Goal: Transaction & Acquisition: Obtain resource

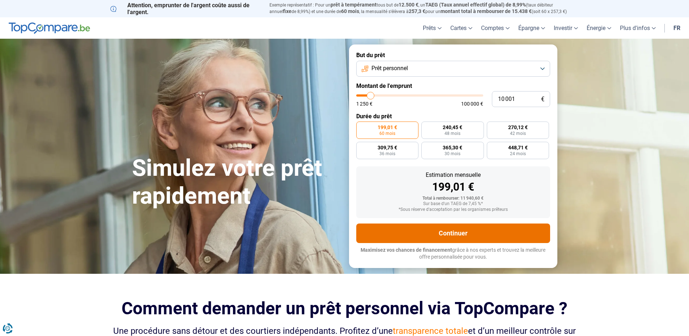
click at [450, 234] on button "Continuer" at bounding box center [453, 233] width 194 height 20
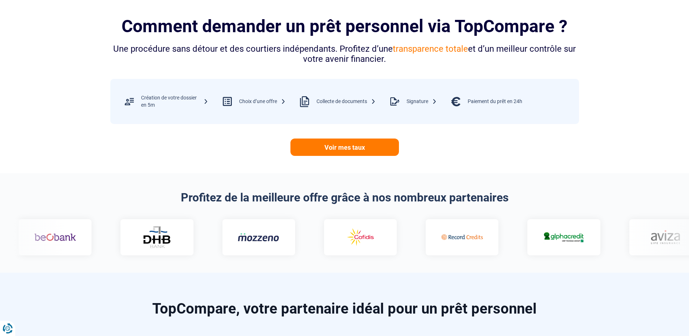
scroll to position [241, 0]
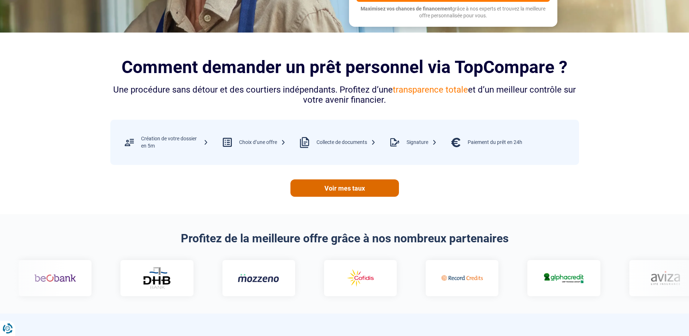
click at [352, 189] on link "Voir mes taux" at bounding box center [344, 187] width 108 height 17
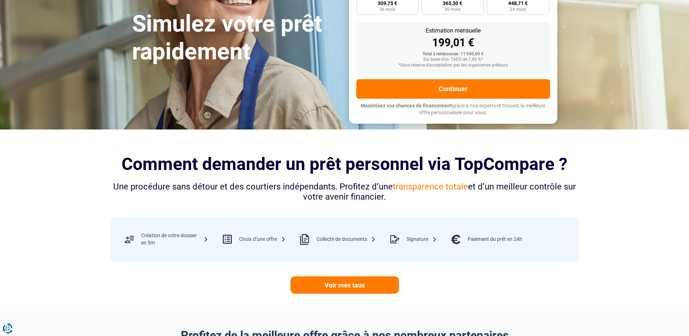
scroll to position [0, 0]
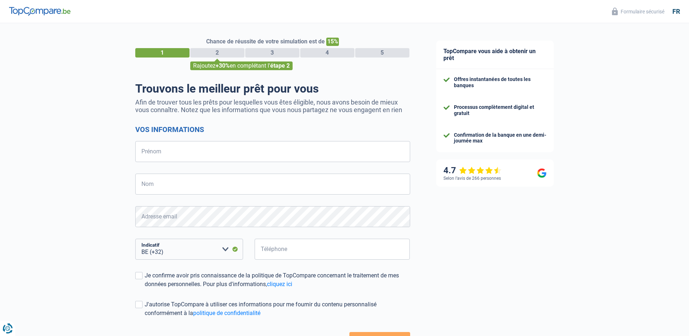
select select "32"
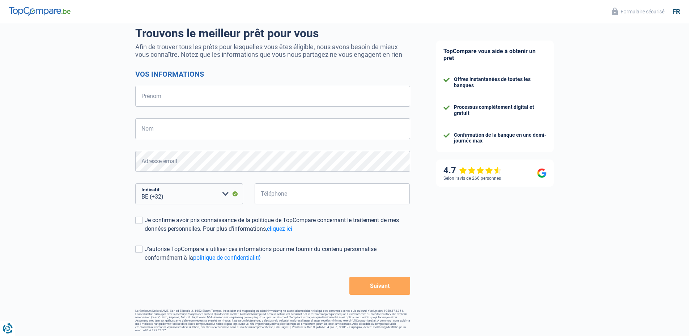
scroll to position [57, 0]
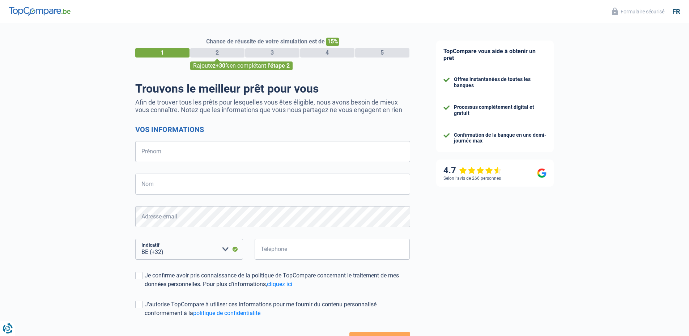
select select "32"
